Goal: Check status: Check status

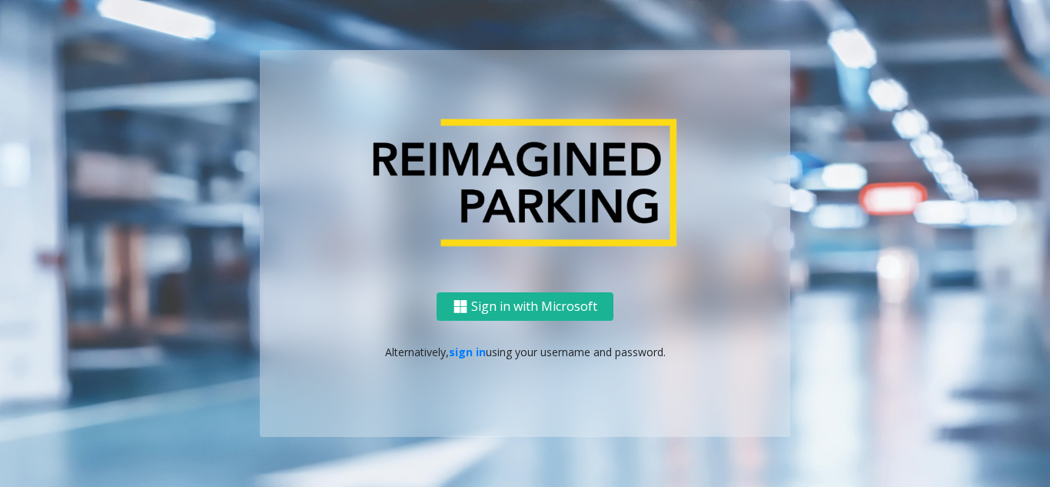
click at [302, 49] on ng-component "Sign in with Microsoft Alternatively, sign in using your username and password." at bounding box center [525, 243] width 1050 height 487
click at [464, 348] on link "sign in" at bounding box center [467, 352] width 37 height 15
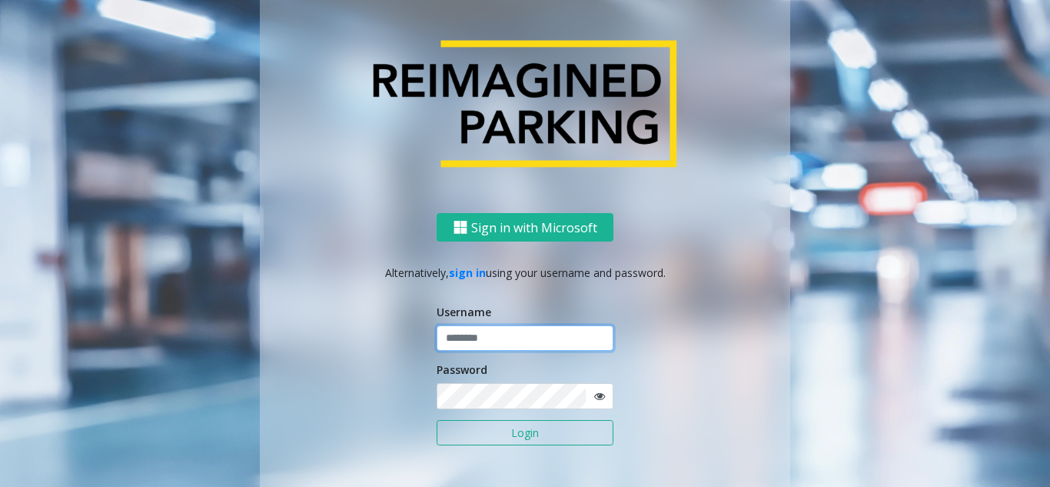
click at [506, 343] on input "text" at bounding box center [525, 338] width 177 height 26
type input "*********"
click at [437, 420] on button "Login" at bounding box center [525, 433] width 177 height 26
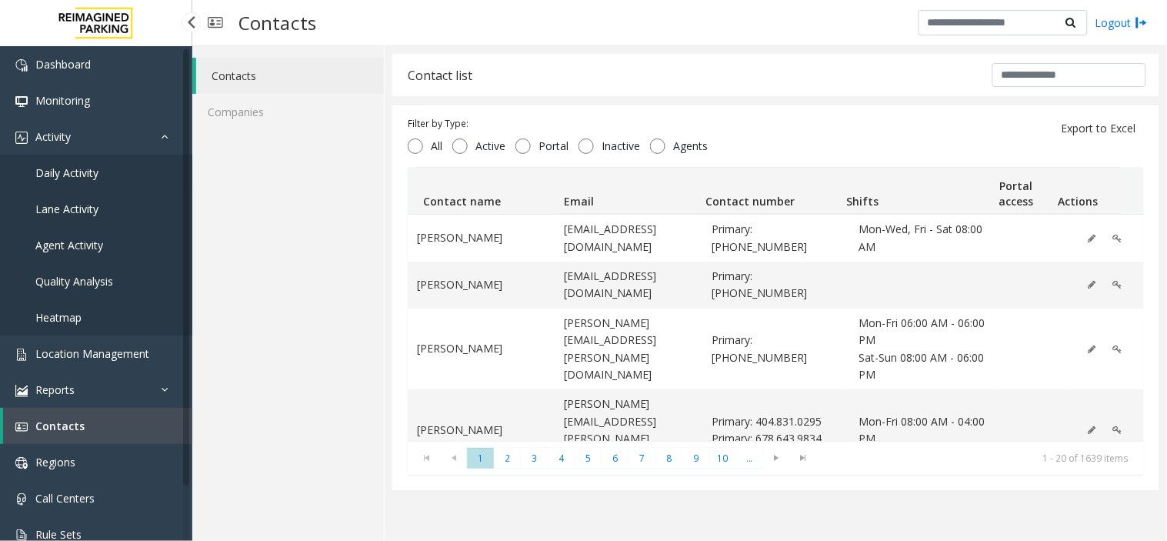
click at [103, 166] on link "Daily Activity" at bounding box center [96, 173] width 192 height 36
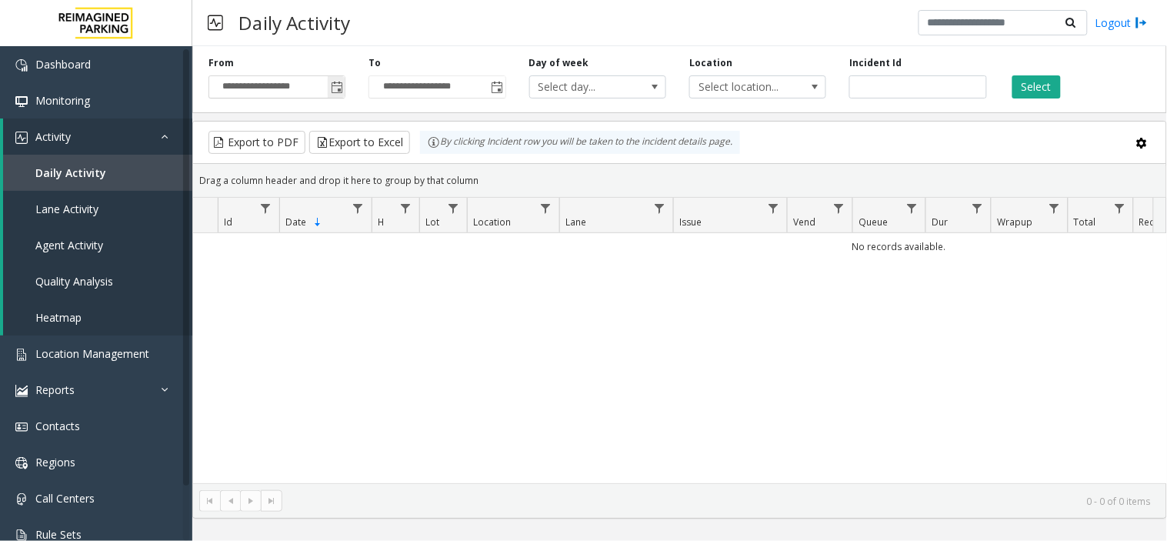
click at [338, 88] on span "Toggle popup" at bounding box center [337, 88] width 12 height 12
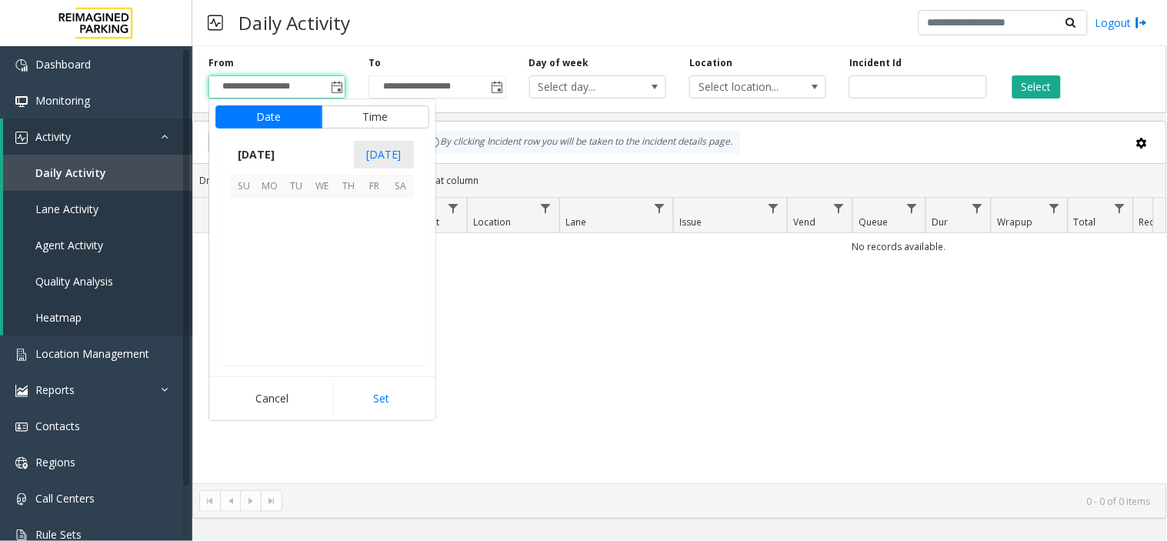
scroll to position [275763, 0]
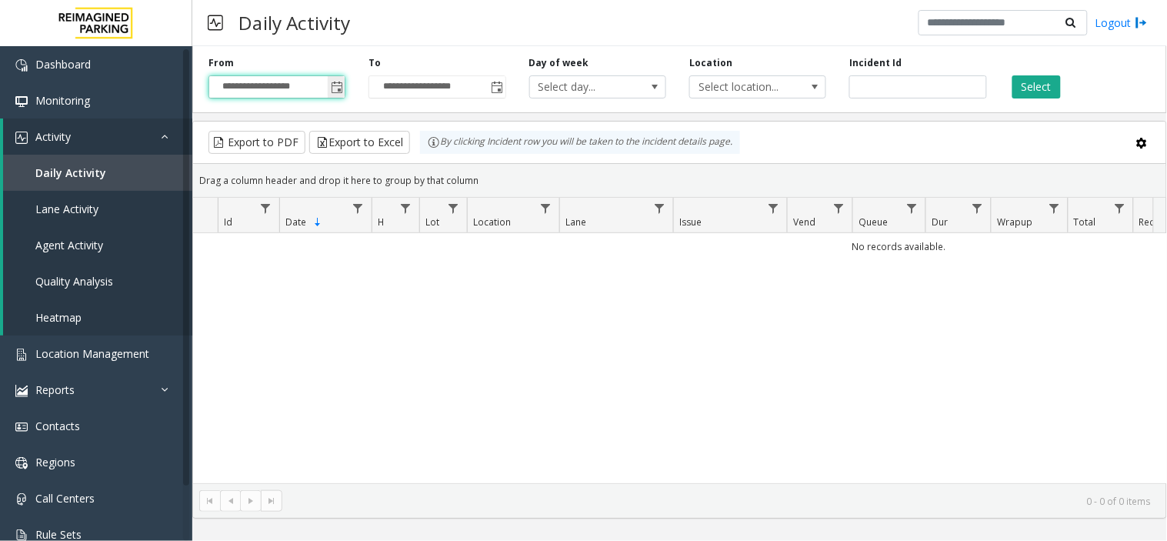
click at [344, 91] on span "Toggle popup" at bounding box center [336, 87] width 17 height 25
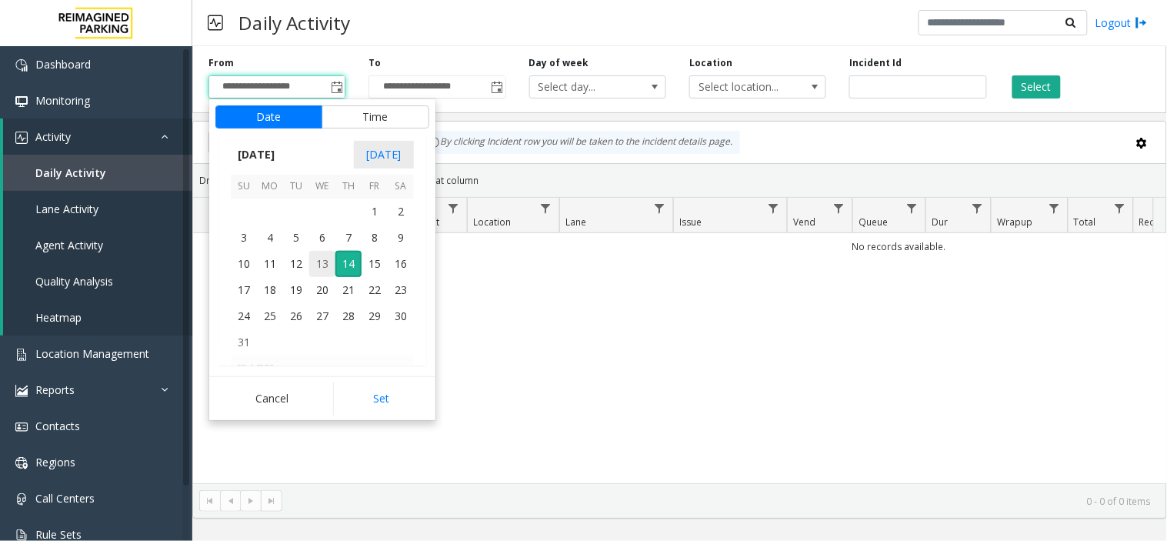
click at [327, 261] on span "13" at bounding box center [322, 264] width 26 height 26
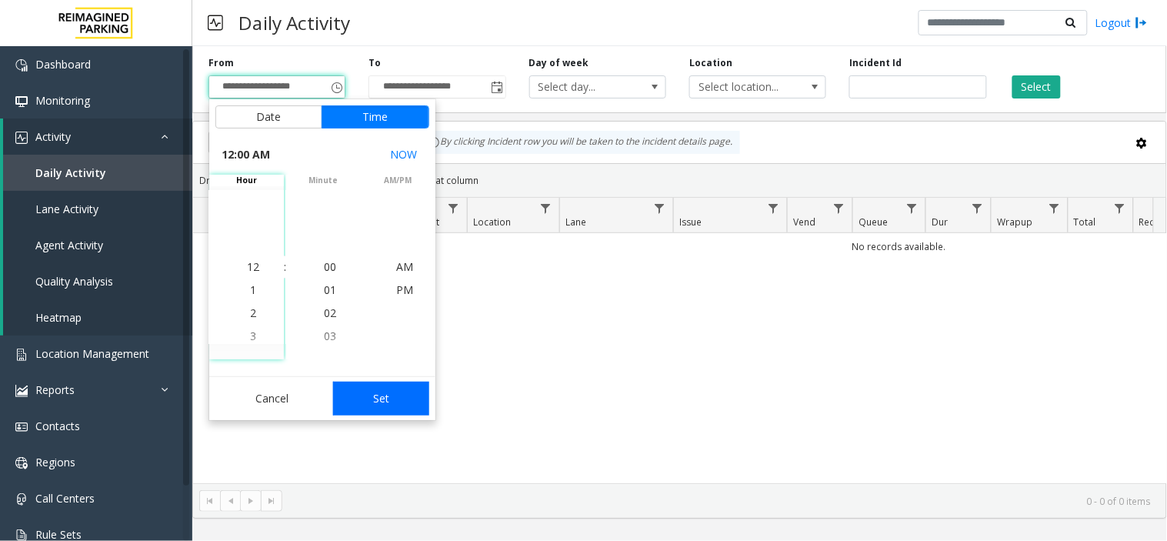
click at [408, 398] on button "Set" at bounding box center [381, 398] width 97 height 34
type input "**********"
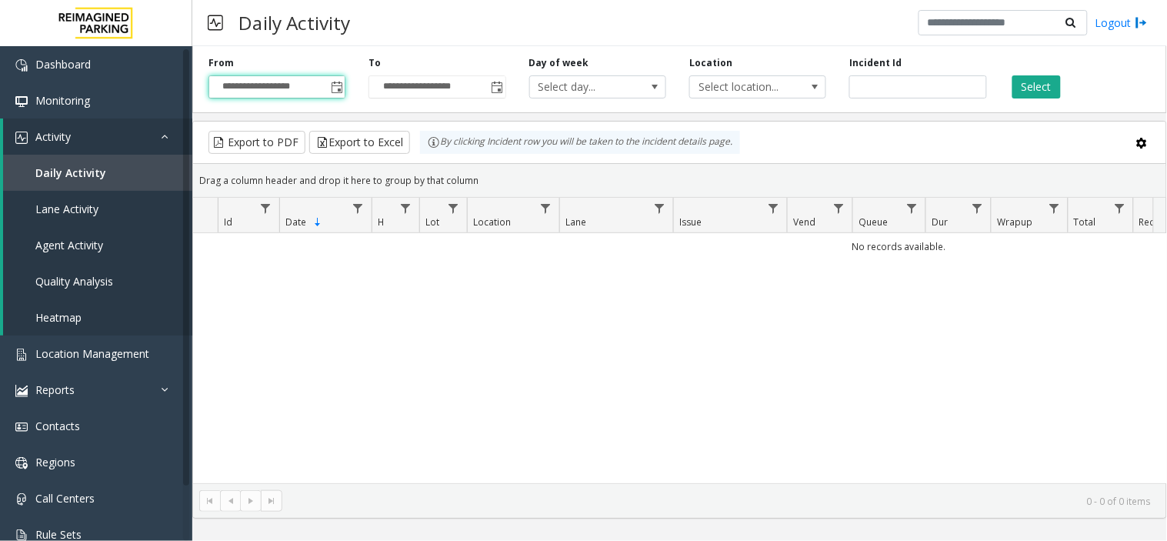
click at [1013, 98] on div "**********" at bounding box center [679, 76] width 974 height 73
click at [1057, 78] on button "Select" at bounding box center [1036, 86] width 48 height 23
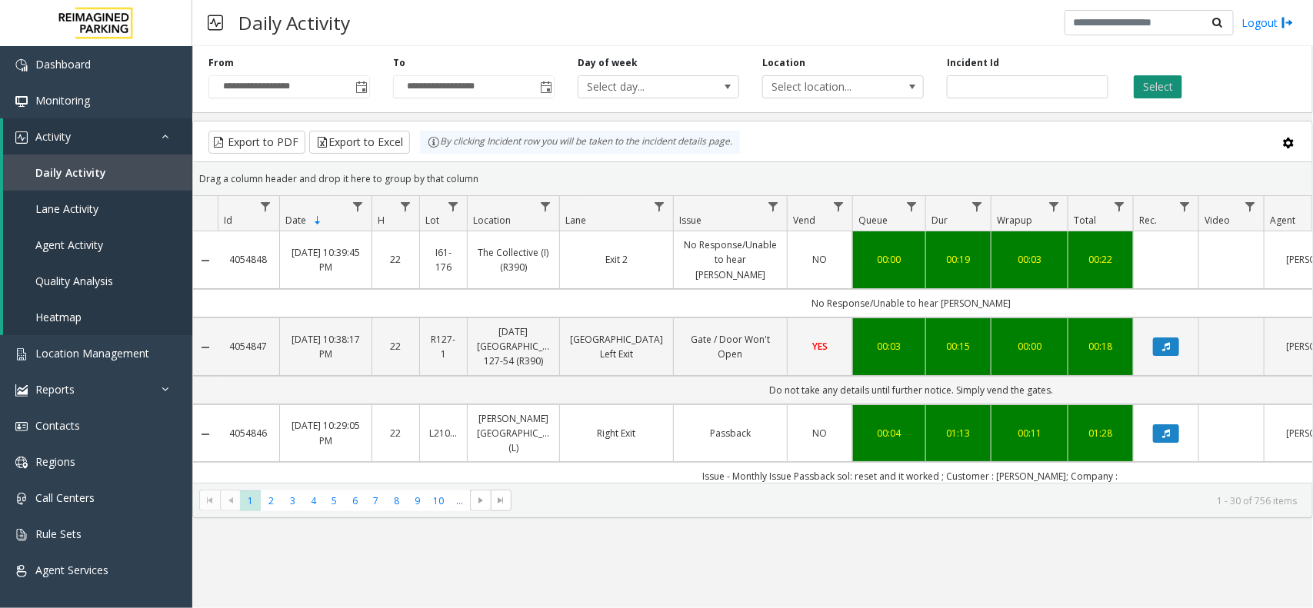
click at [1152, 83] on button "Select" at bounding box center [1158, 86] width 48 height 23
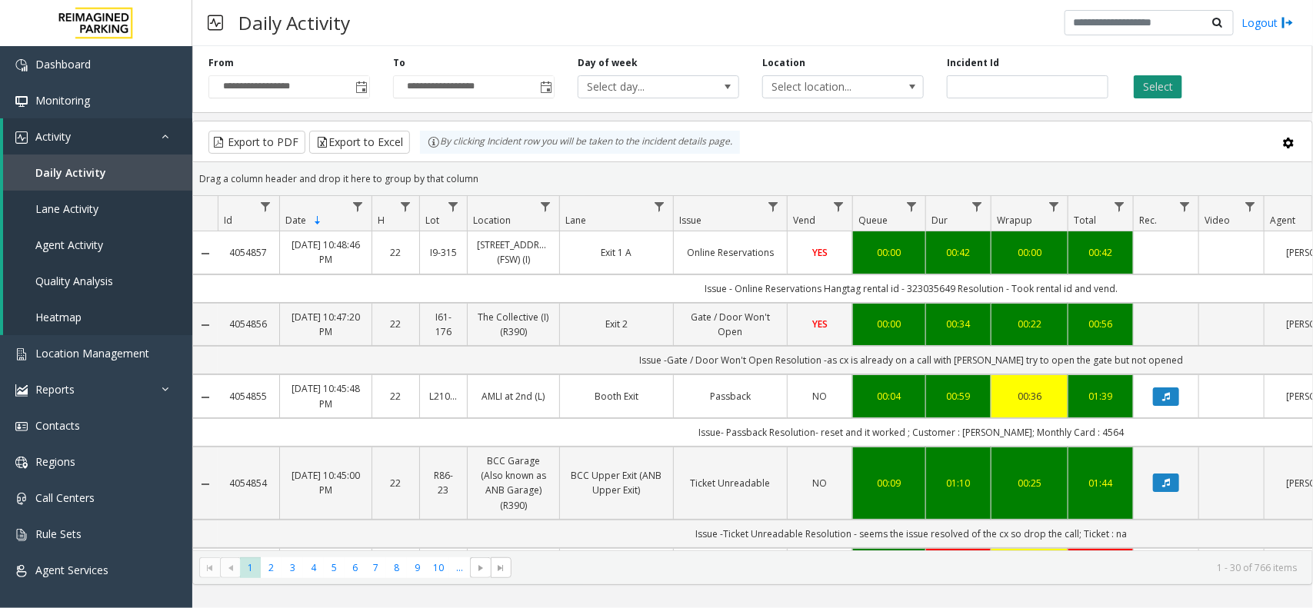
click at [1155, 92] on button "Select" at bounding box center [1158, 86] width 48 height 23
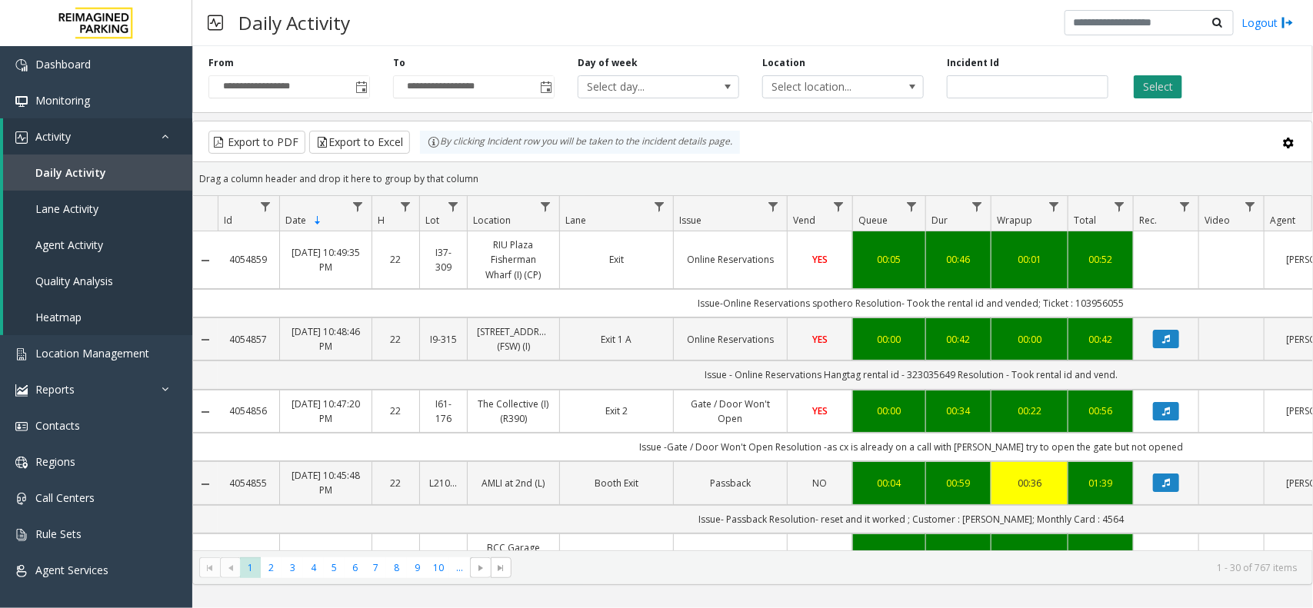
click at [1166, 93] on button "Select" at bounding box center [1158, 86] width 48 height 23
